Goal: Transaction & Acquisition: Purchase product/service

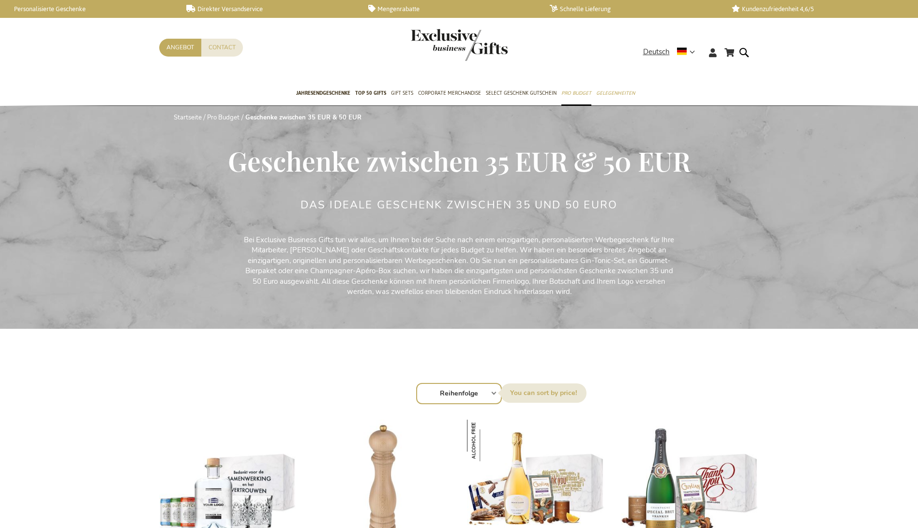
scroll to position [145, 0]
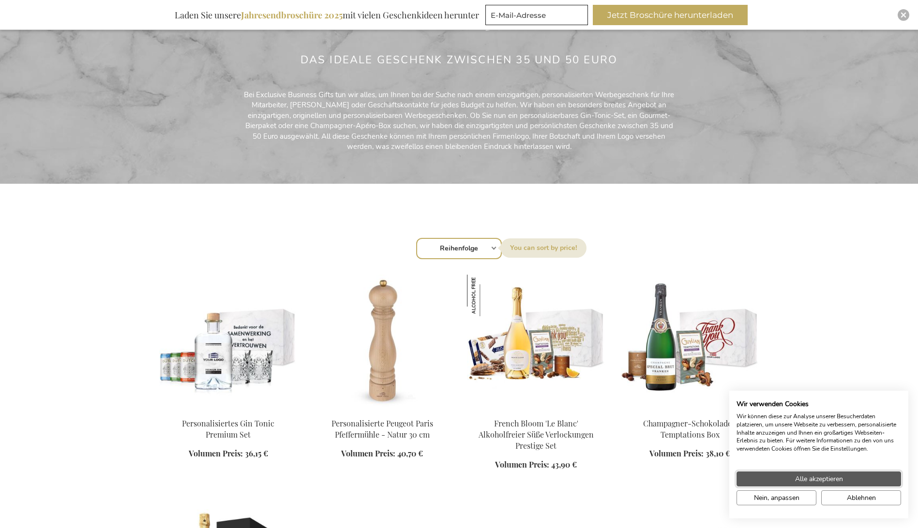
click at [824, 480] on span "Alle akzeptieren" at bounding box center [819, 479] width 48 height 10
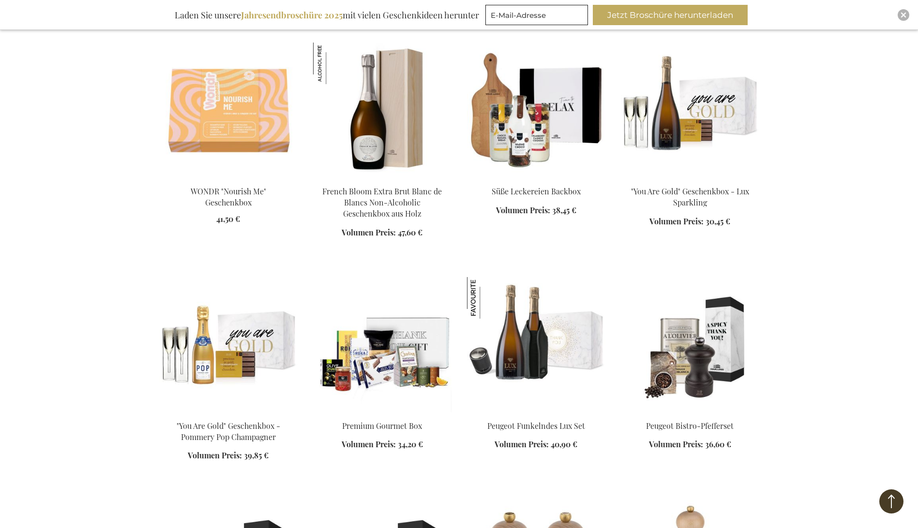
scroll to position [967, 0]
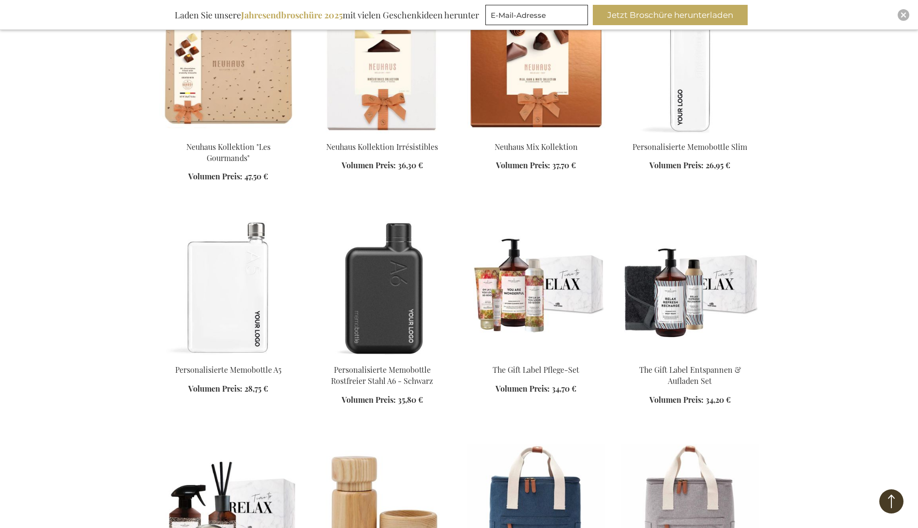
scroll to position [1741, 0]
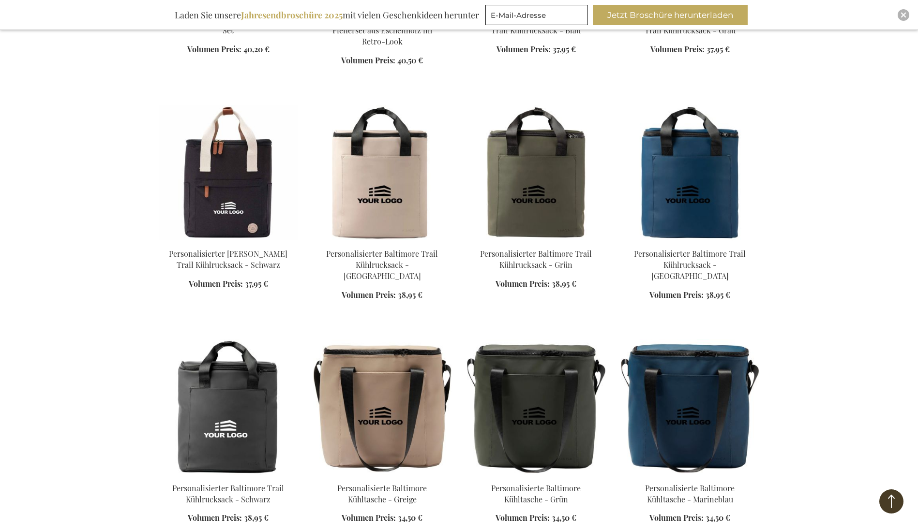
scroll to position [2370, 0]
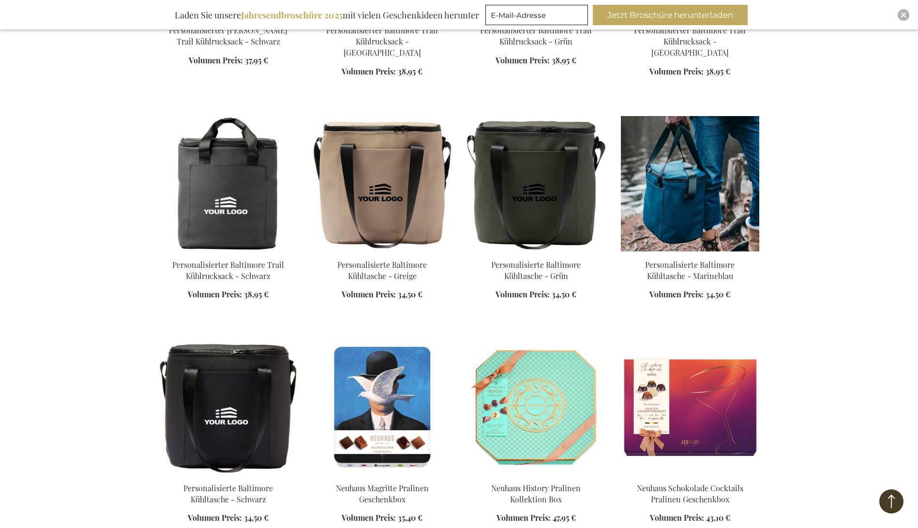
click at [708, 149] on img at bounding box center [690, 183] width 138 height 135
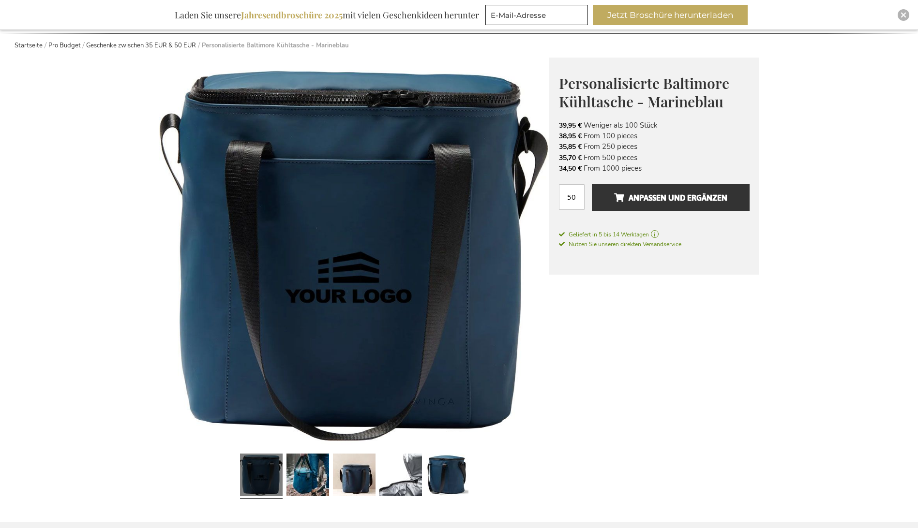
scroll to position [242, 0]
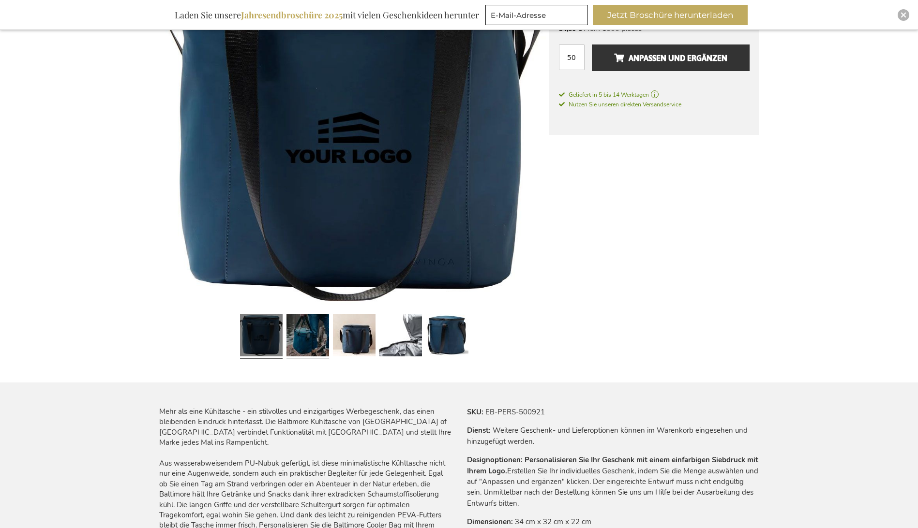
click at [297, 340] on link at bounding box center [307, 336] width 43 height 53
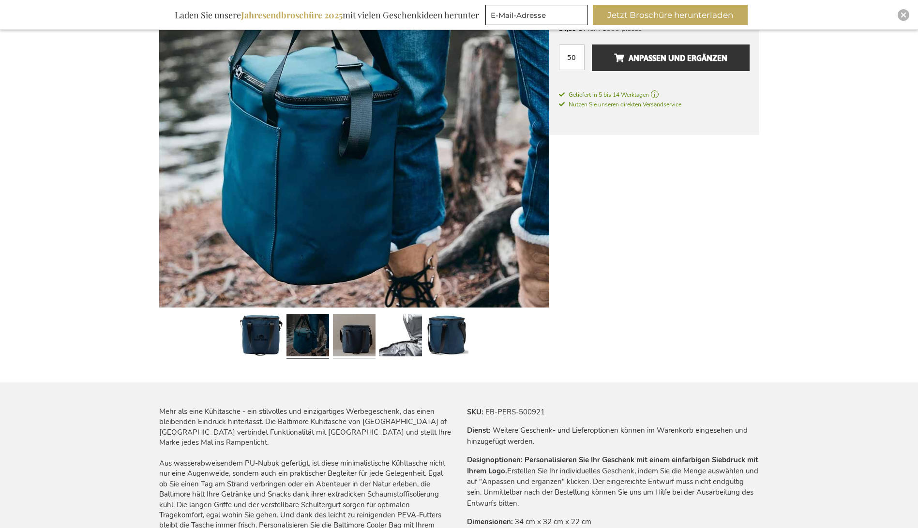
click at [342, 338] on link at bounding box center [354, 336] width 43 height 53
